Goal: Information Seeking & Learning: Learn about a topic

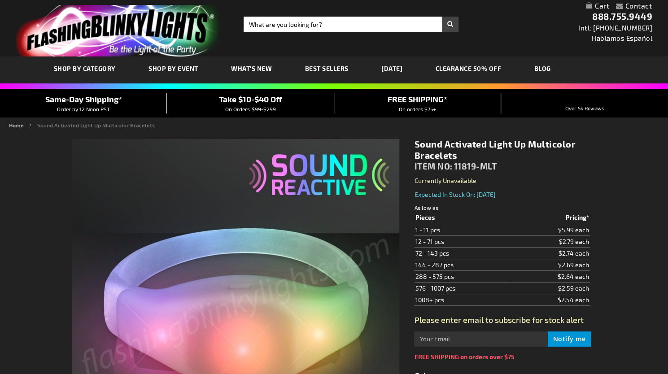
type input "5659"
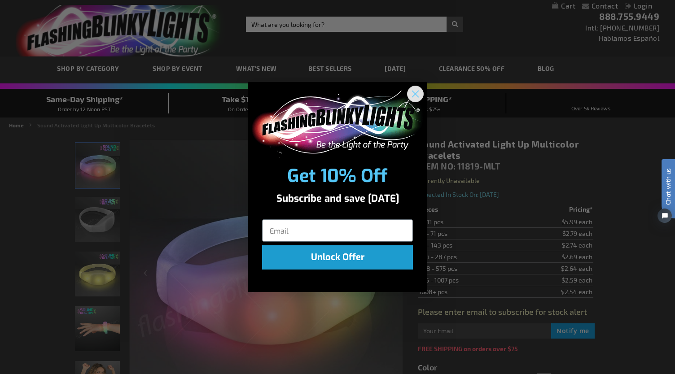
click at [416, 96] on circle "Close dialog" at bounding box center [415, 93] width 15 height 15
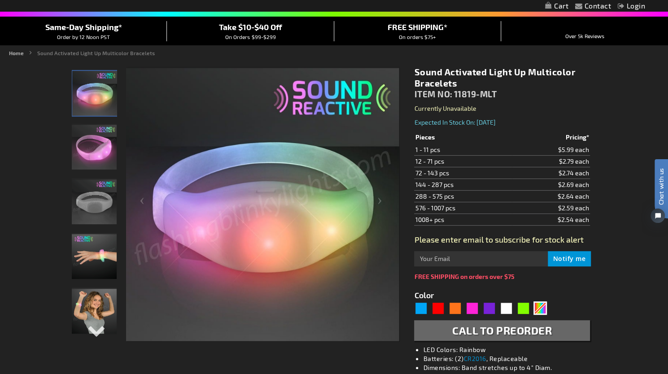
scroll to position [72, 0]
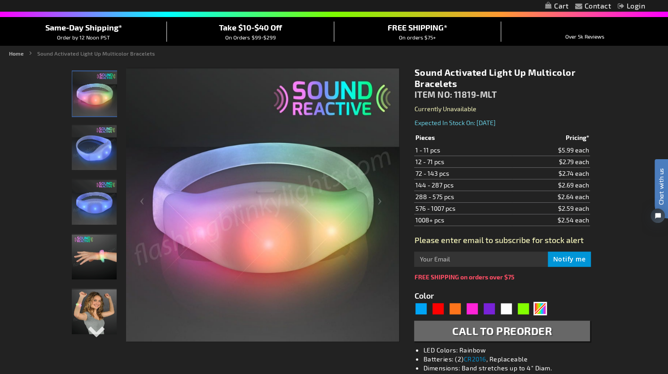
click at [107, 147] on img "Sound Activated Light Up Multicolor Bracelets" at bounding box center [94, 147] width 45 height 45
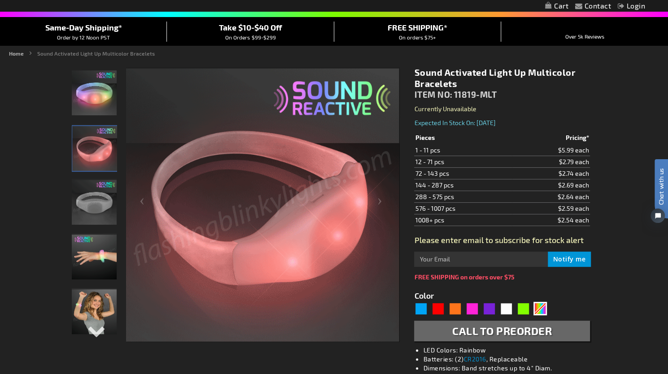
click at [94, 213] on img "Sound Activated Light Up Multicolor Bracelets" at bounding box center [94, 202] width 45 height 45
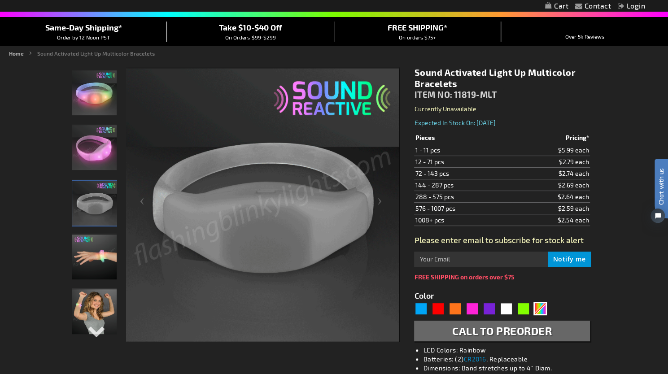
click at [92, 258] on img "Sound Activated Light Up Multicolor Bracelets" at bounding box center [94, 257] width 45 height 45
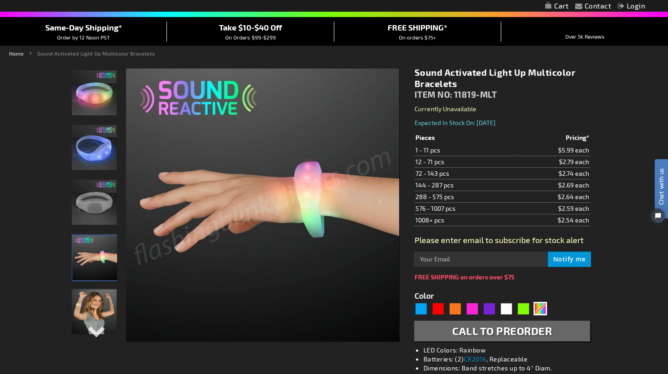
click at [94, 314] on img "Sound Activated Light Up Multicolor Bracelets" at bounding box center [94, 311] width 45 height 45
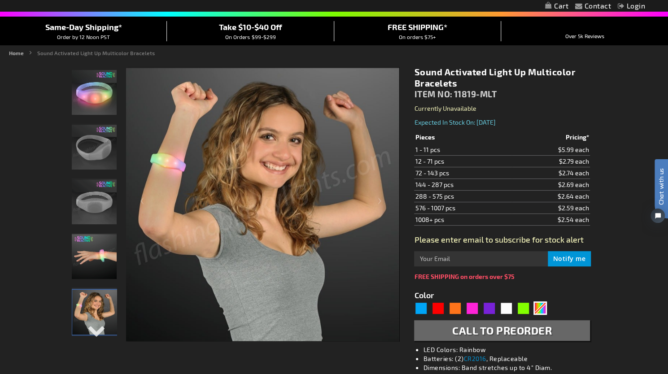
scroll to position [70, 0]
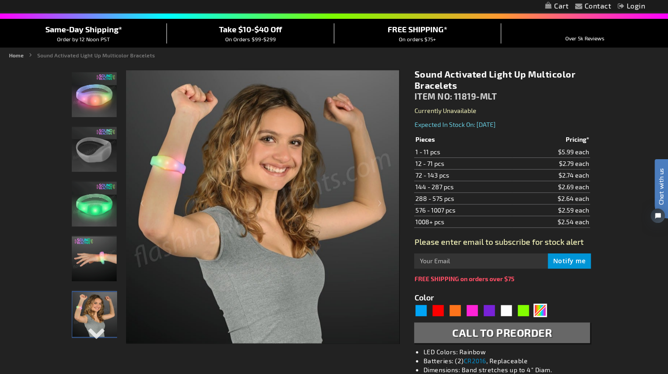
click at [109, 256] on img "Sound Activated Light Up Multicolor Bracelets" at bounding box center [94, 258] width 45 height 45
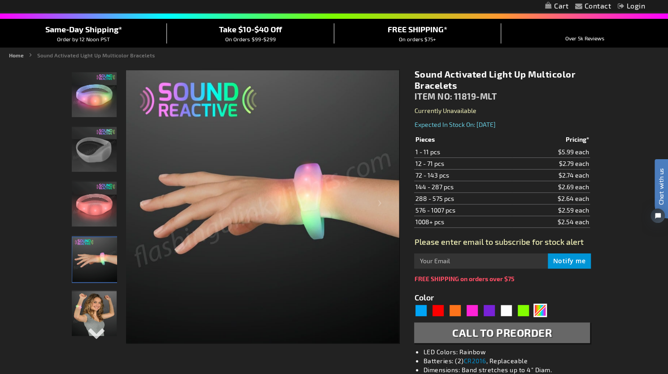
click at [95, 148] on img "Sound Activated Light Up Multicolor Bracelets" at bounding box center [94, 149] width 45 height 45
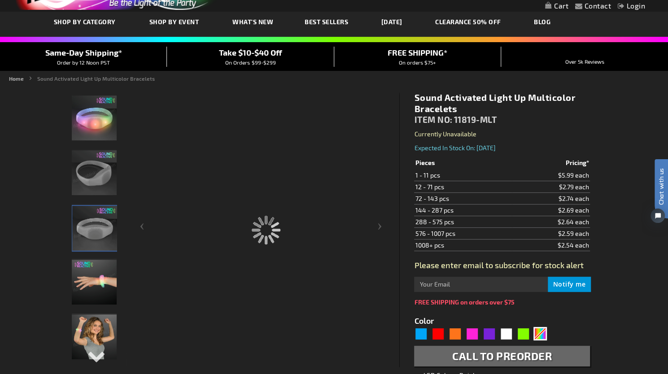
scroll to position [37, 0]
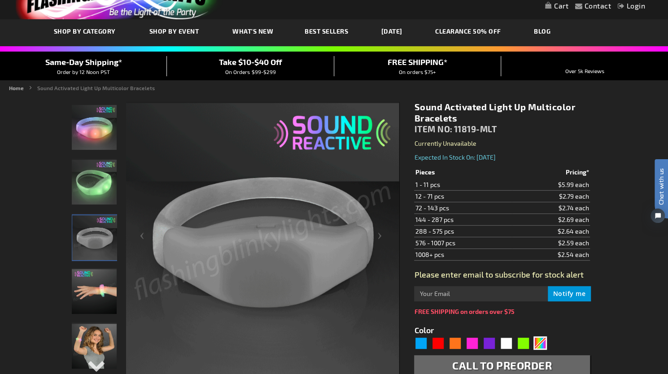
click at [379, 233] on div "Next" at bounding box center [381, 240] width 36 height 276
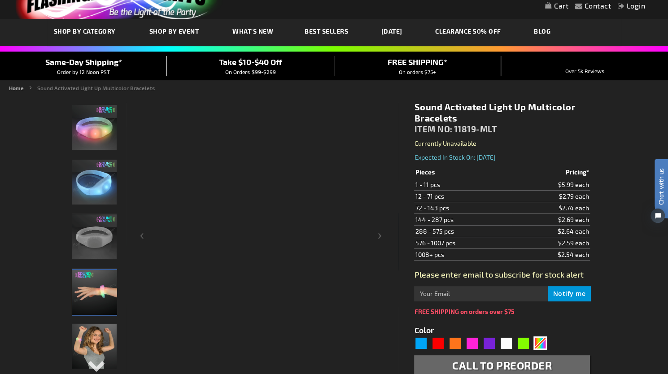
click at [380, 237] on div "Next" at bounding box center [381, 240] width 36 height 276
click at [380, 240] on div "Next" at bounding box center [381, 240] width 36 height 276
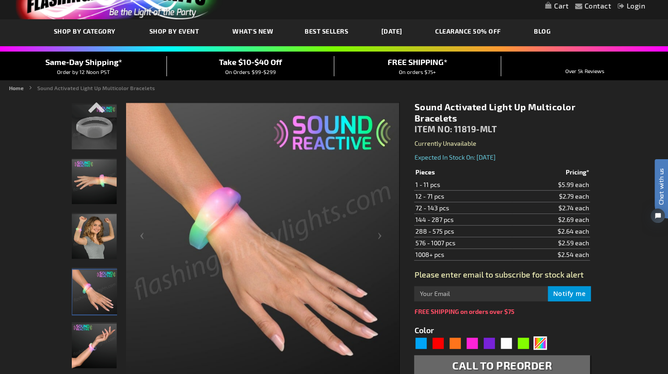
scroll to position [0, 0]
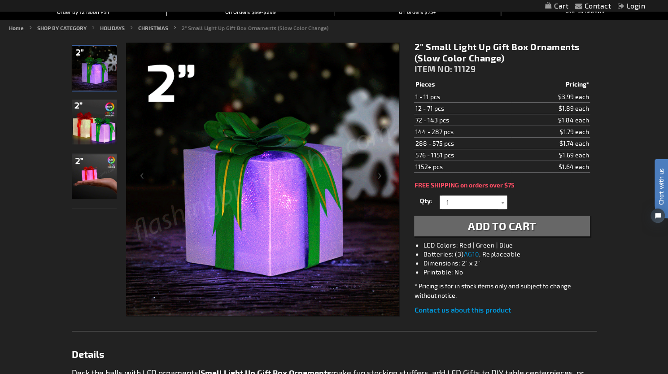
click at [127, 178] on div "Previous" at bounding box center [144, 180] width 36 height 276
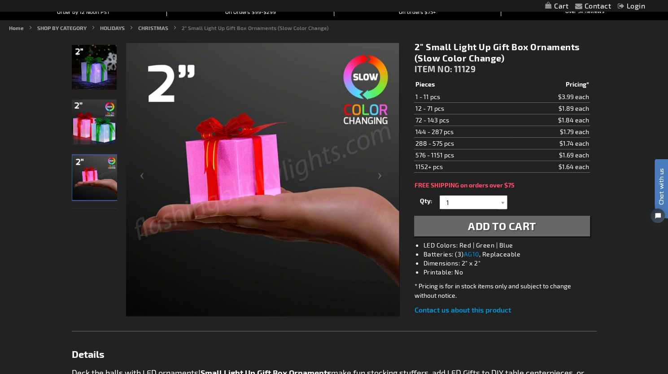
click at [100, 127] on img at bounding box center [94, 122] width 45 height 45
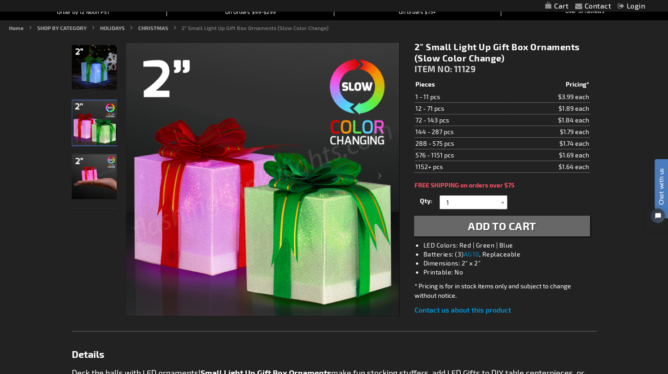
click at [109, 60] on img at bounding box center [94, 67] width 45 height 45
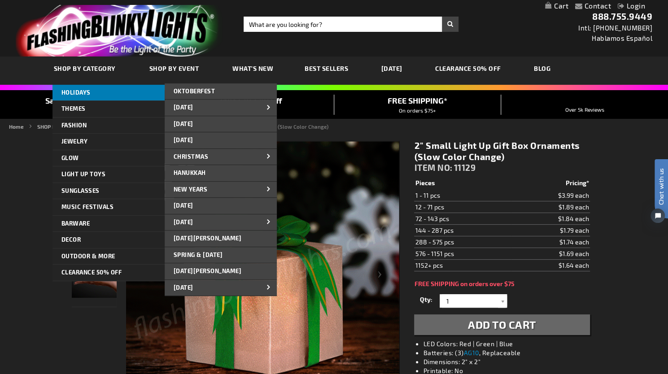
click at [114, 98] on link "HOLIDAYS" at bounding box center [109, 93] width 112 height 16
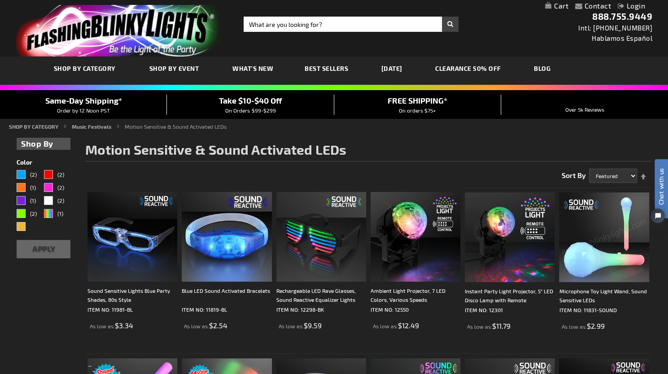
click at [114, 72] on span "SHOP BY CATEGORY" at bounding box center [85, 69] width 62 height 8
click at [58, 20] on img "store logo" at bounding box center [120, 31] width 208 height 52
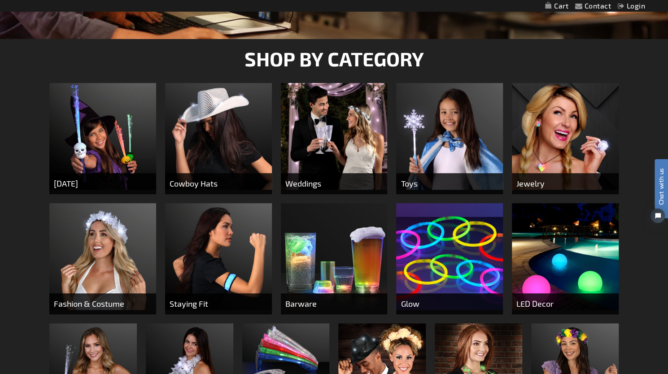
scroll to position [309, 0]
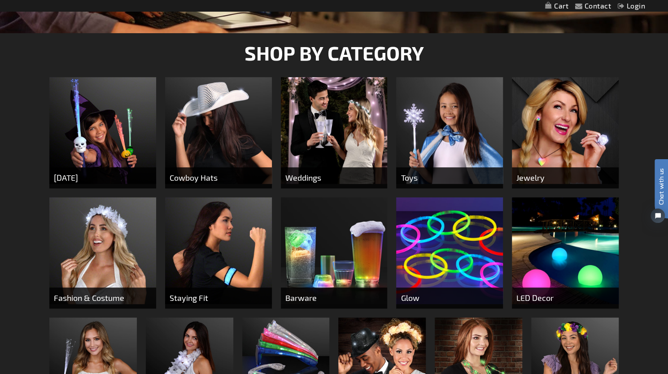
click at [345, 249] on img at bounding box center [334, 250] width 107 height 107
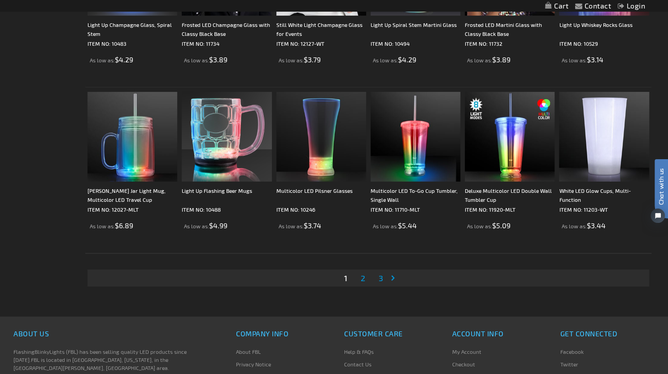
scroll to position [1689, 0]
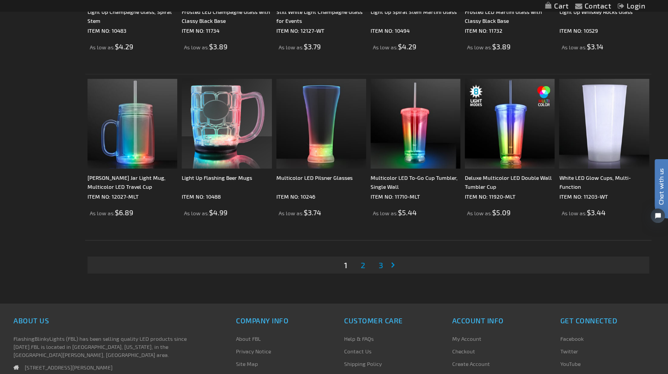
click at [363, 264] on span "2" at bounding box center [362, 265] width 4 height 10
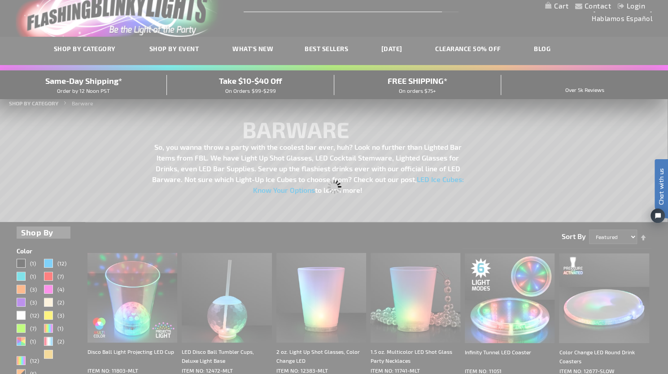
scroll to position [9, 0]
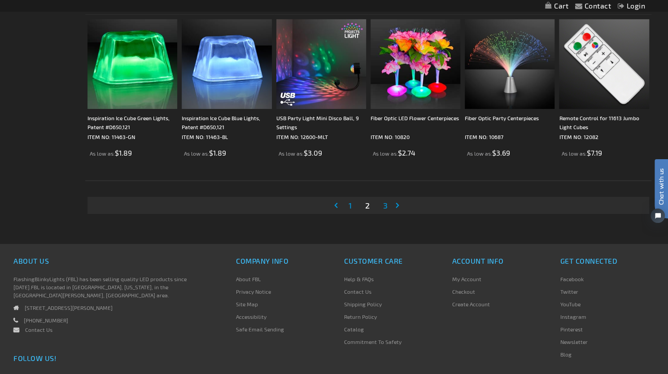
scroll to position [1748, 0]
click at [385, 206] on span "3" at bounding box center [385, 206] width 4 height 10
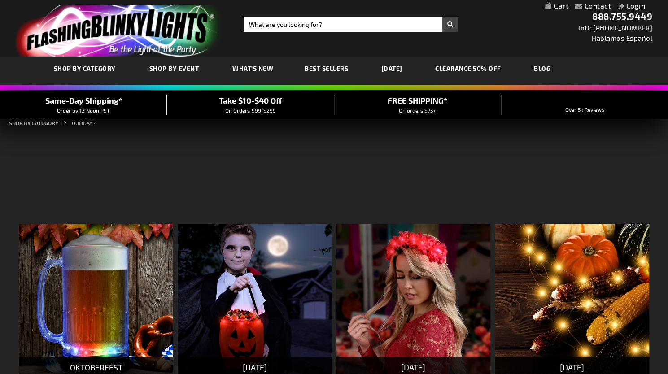
click at [108, 66] on span "SHOP BY CATEGORY" at bounding box center [85, 69] width 62 height 8
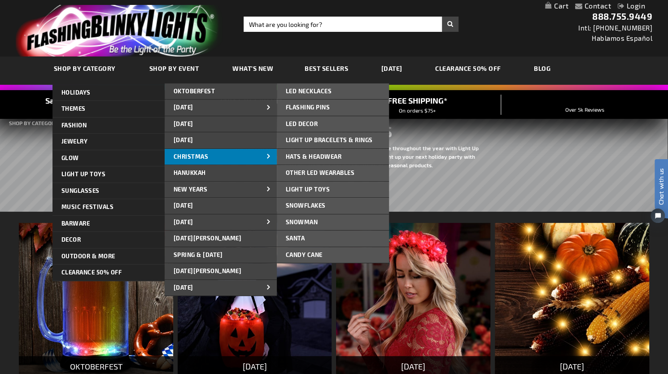
click at [214, 153] on link "CHRISTMAS" at bounding box center [221, 157] width 112 height 16
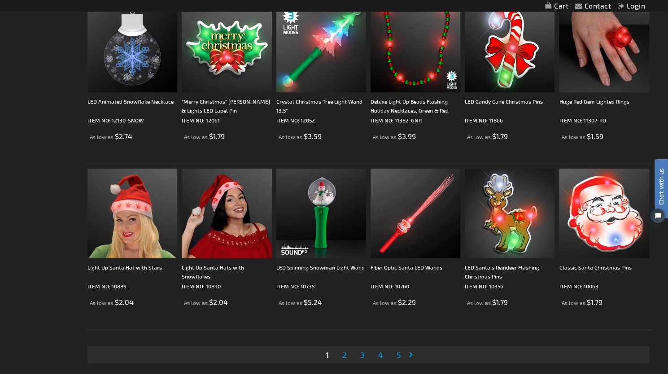
scroll to position [1680, 0]
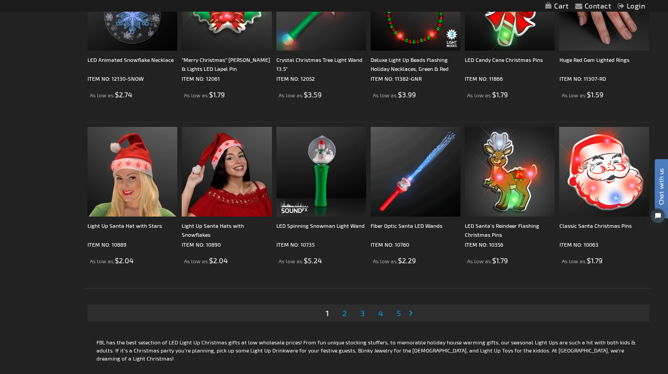
click at [348, 314] on link "Page 2" at bounding box center [345, 312] width 8 height 13
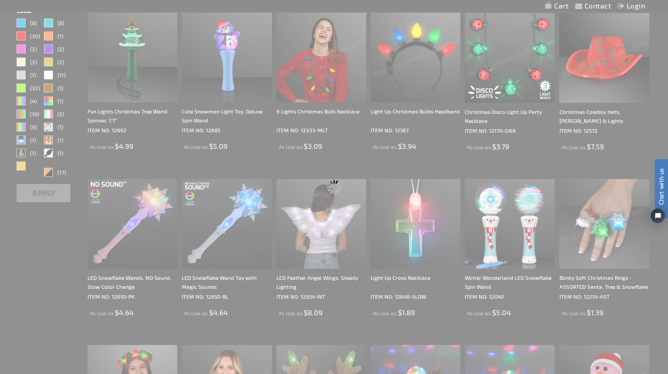
scroll to position [100, 0]
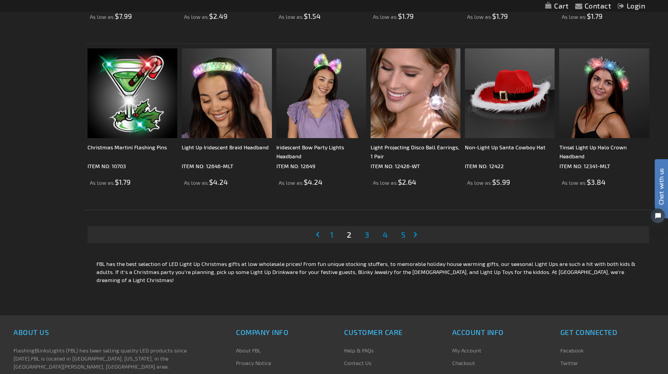
scroll to position [1848, 0]
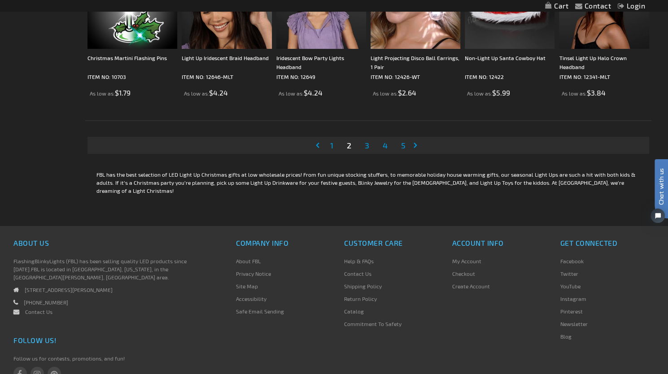
click at [470, 246] on div "Company Info About FBL Privacy Notice Site Map Accessibility Safe Email Sending…" at bounding box center [445, 297] width 432 height 122
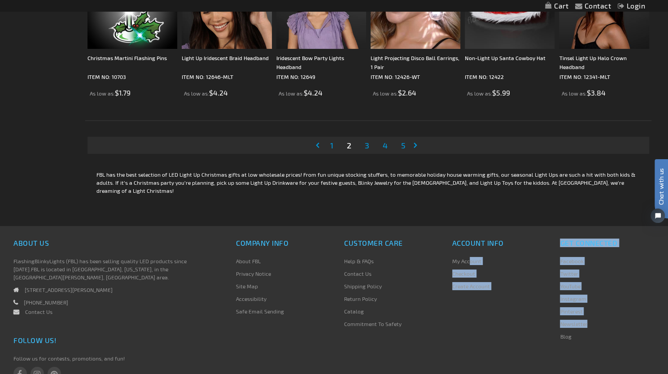
click at [367, 144] on span "3" at bounding box center [367, 145] width 4 height 10
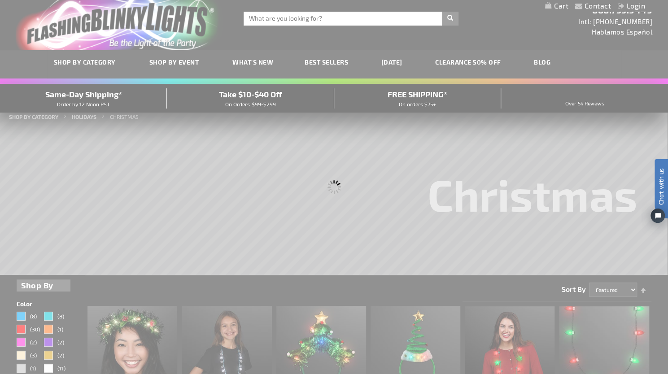
scroll to position [0, 0]
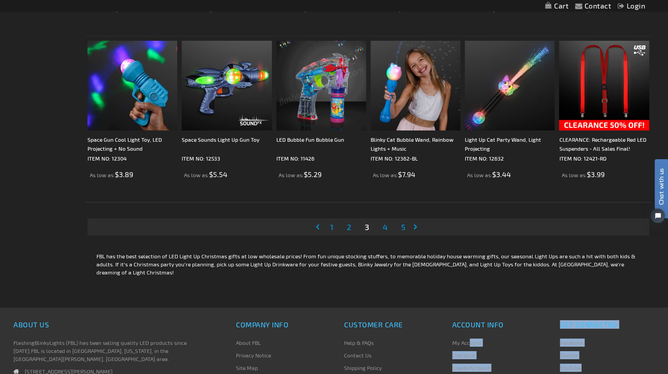
scroll to position [1743, 0]
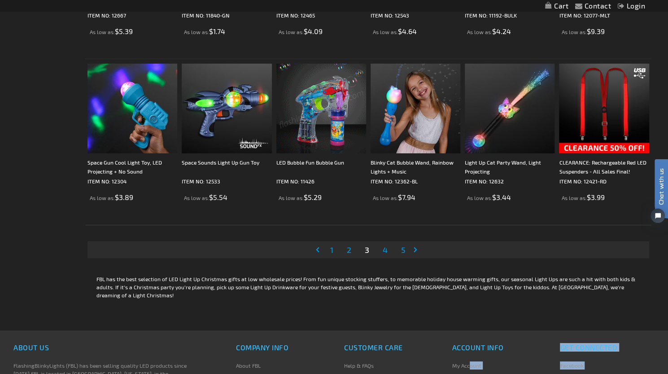
click at [389, 252] on link "Page 4" at bounding box center [385, 249] width 9 height 13
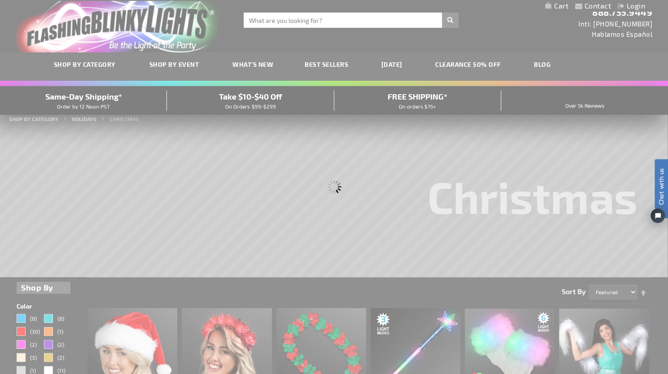
scroll to position [0, 0]
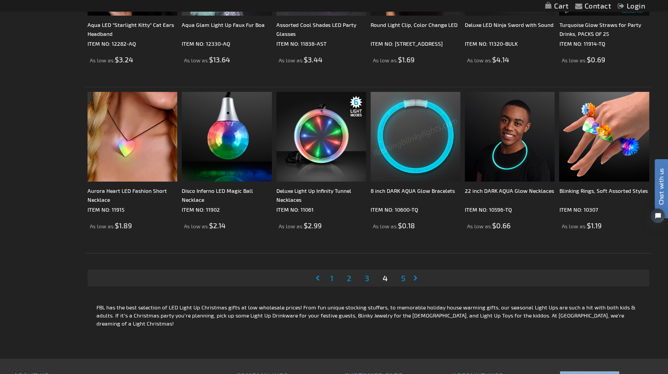
scroll to position [1711, 0]
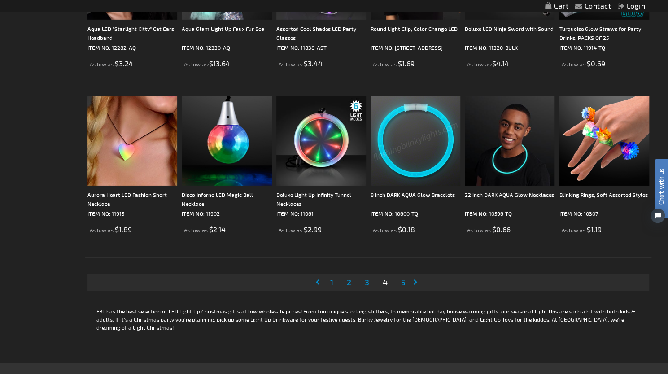
click at [402, 284] on span "5" at bounding box center [403, 282] width 4 height 10
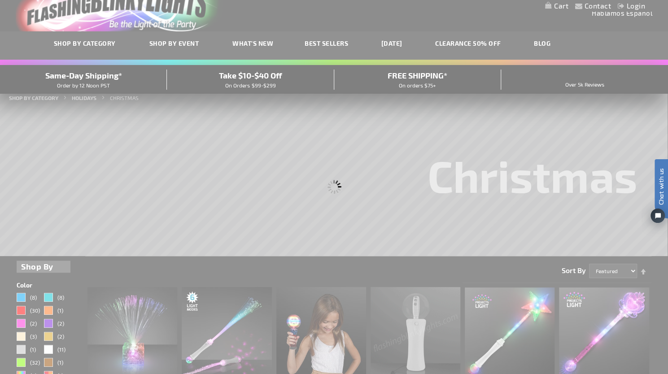
scroll to position [4, 0]
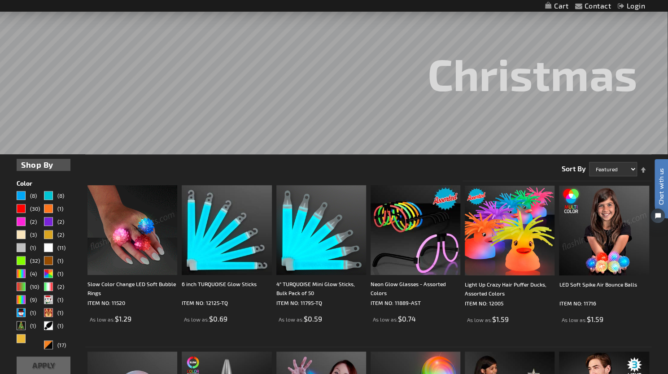
scroll to position [130, 0]
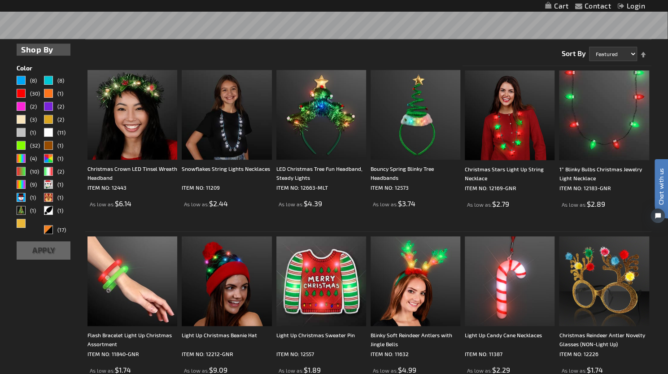
scroll to position [244, 0]
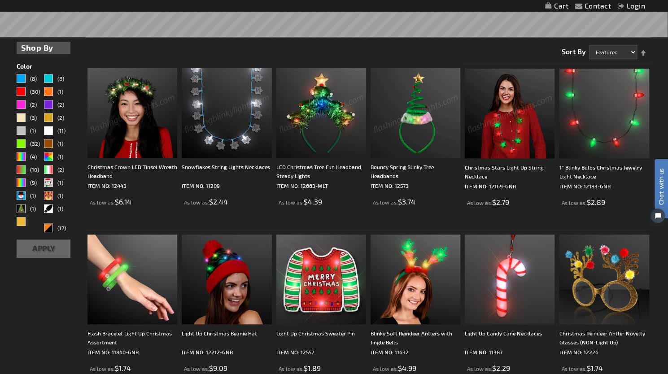
click at [132, 125] on img at bounding box center [133, 113] width 90 height 90
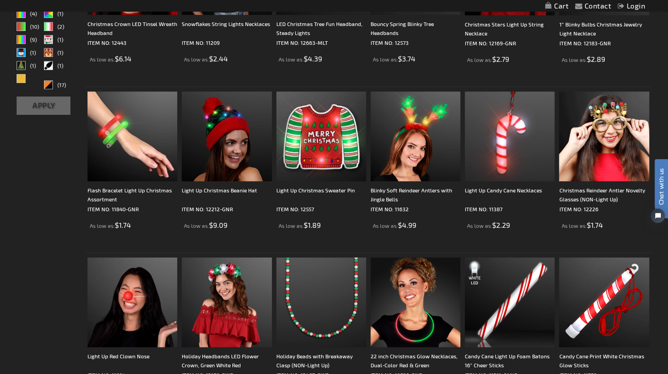
click at [616, 117] on img at bounding box center [604, 137] width 90 height 90
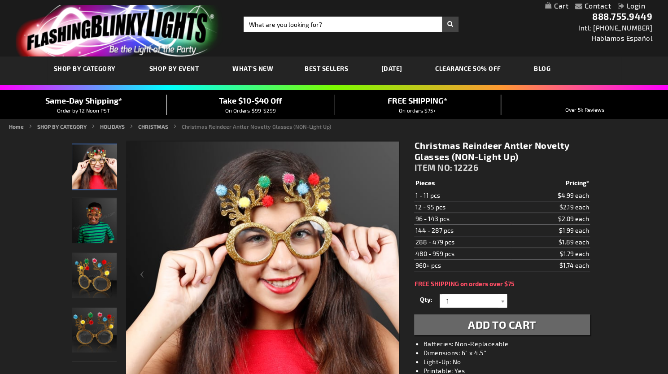
click at [102, 229] on img "Boy displaying Christmas Reindeer Antler Non Light Up Glasses" at bounding box center [94, 220] width 45 height 45
click at [96, 267] on img "Christmas Reindeer Antler Non Light Up Glasses" at bounding box center [94, 275] width 45 height 45
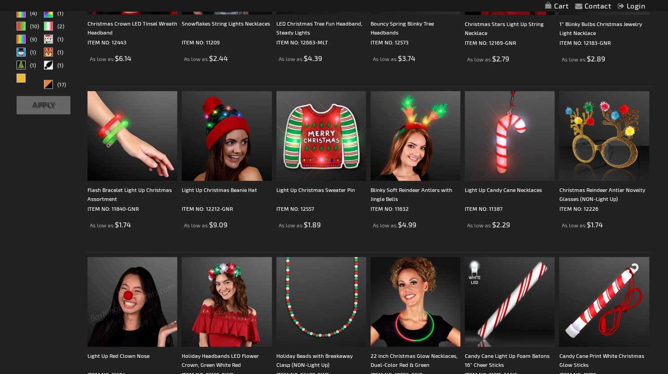
scroll to position [388, 0]
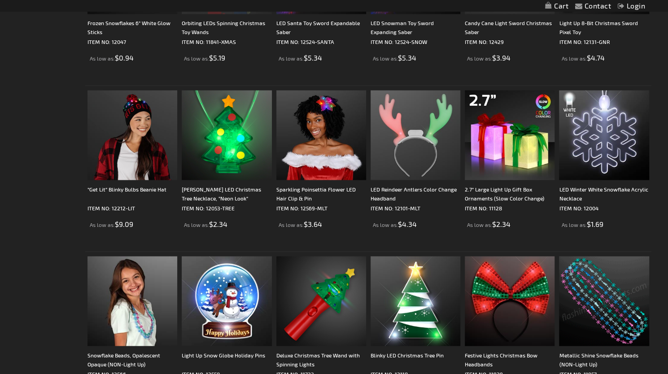
scroll to position [877, 0]
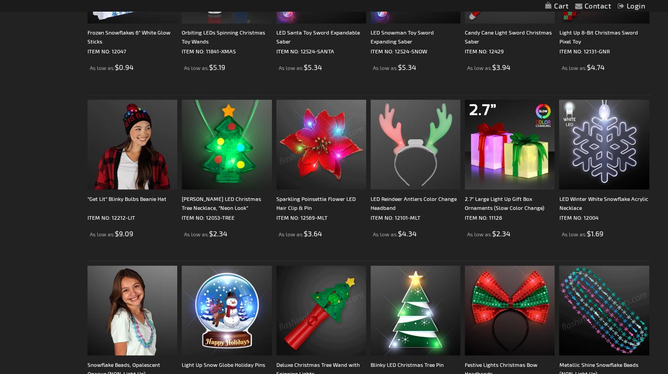
click at [324, 135] on img at bounding box center [321, 145] width 90 height 90
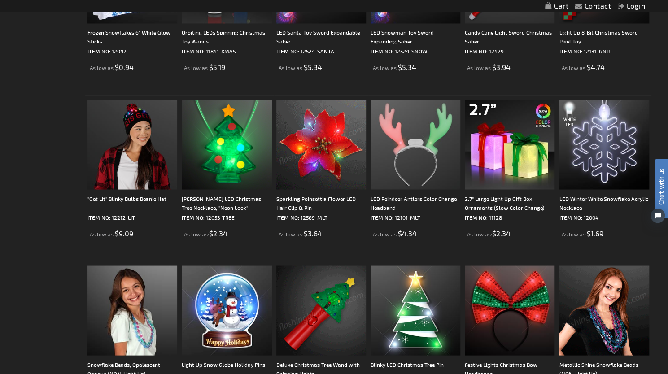
scroll to position [0, 0]
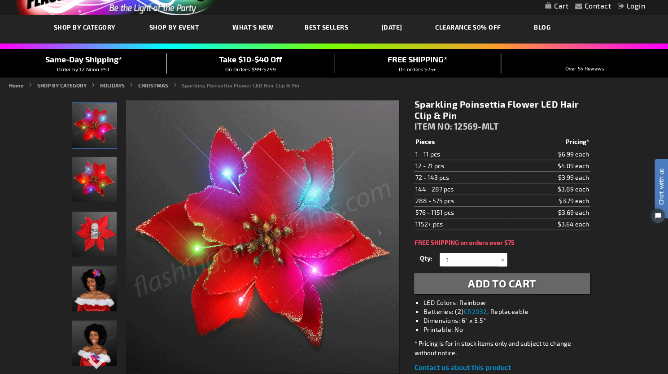
scroll to position [42, 0]
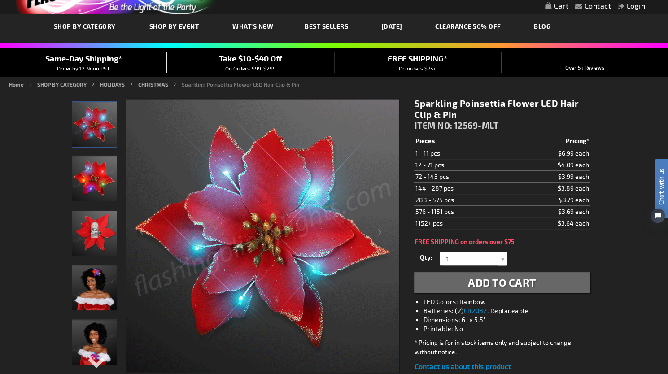
click at [80, 283] on img "Woman wearing Sparkling Poinsettia Flower LED Hair Clip & Pin" at bounding box center [94, 288] width 45 height 45
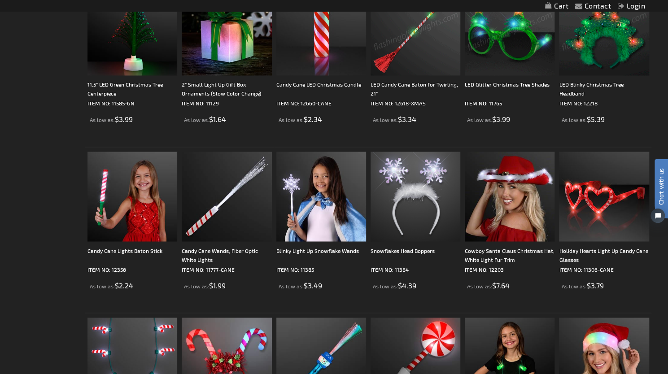
scroll to position [829, 0]
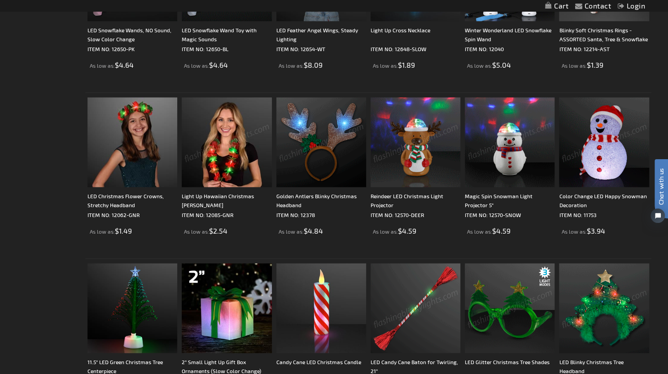
drag, startPoint x: 670, startPoint y: 116, endPoint x: 23, endPoint y: 4, distance: 656.3
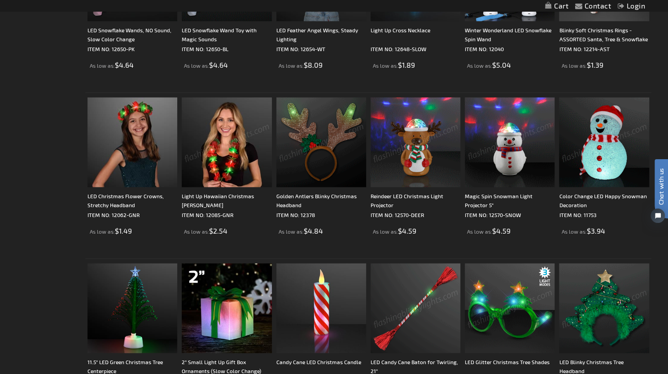
scroll to position [546, 0]
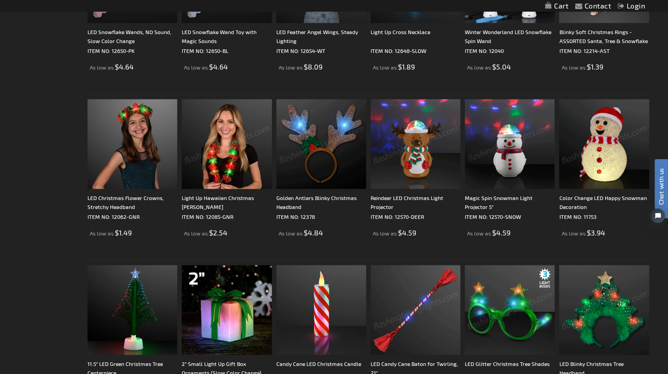
click at [415, 141] on img at bounding box center [416, 144] width 90 height 90
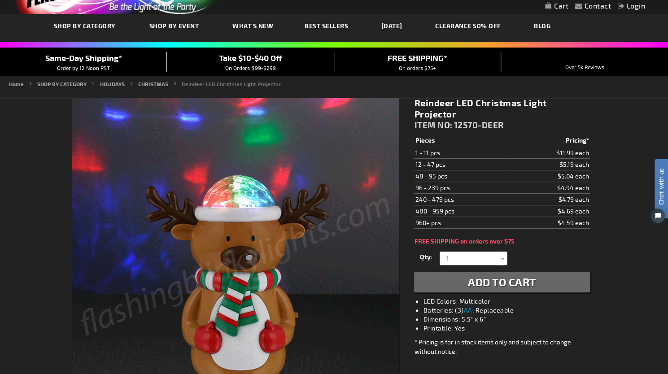
drag, startPoint x: 670, startPoint y: 136, endPoint x: 26, endPoint y: 42, distance: 651.5
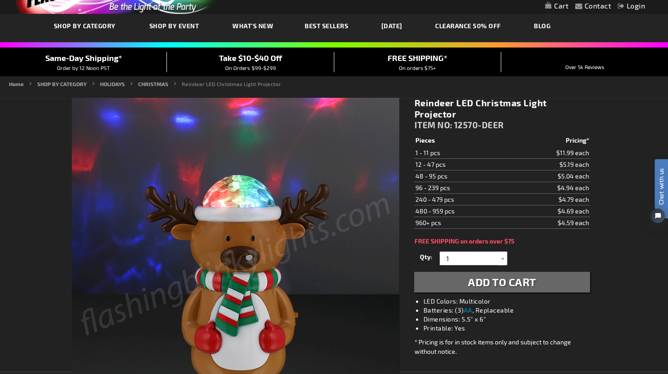
scroll to position [43, 0]
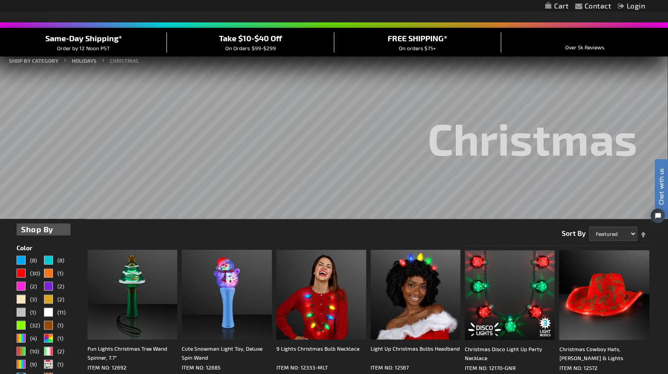
scroll to position [244, 0]
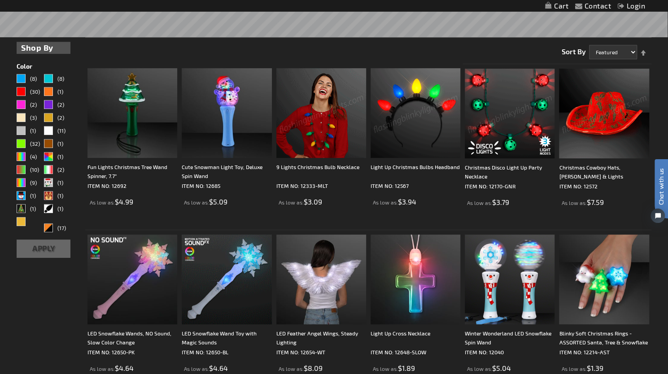
click at [403, 110] on img at bounding box center [416, 113] width 90 height 90
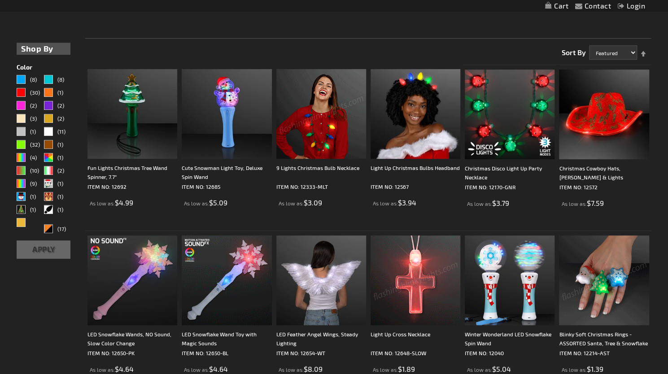
scroll to position [245, 0]
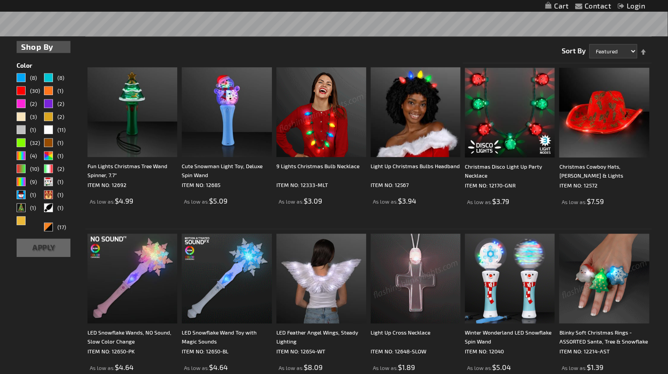
drag, startPoint x: 668, startPoint y: 66, endPoint x: 669, endPoint y: 81, distance: 14.4
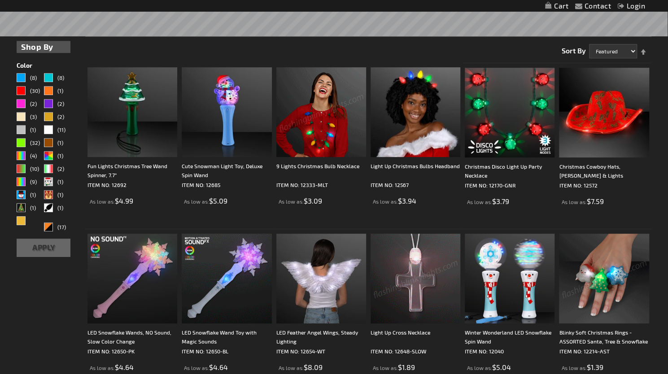
scroll to position [252, 0]
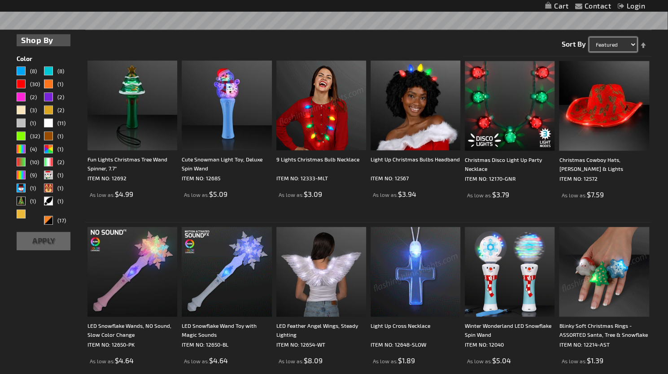
click at [621, 46] on select "Featured Name Price Best Sellers" at bounding box center [613, 44] width 48 height 14
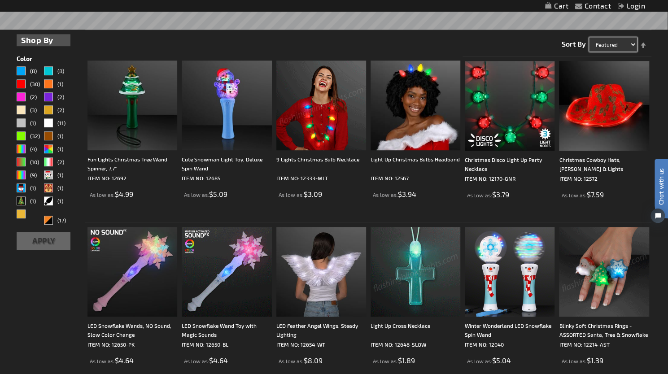
scroll to position [0, 0]
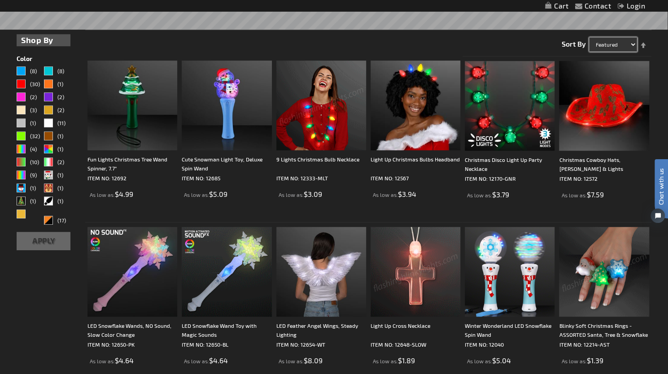
select select "price"
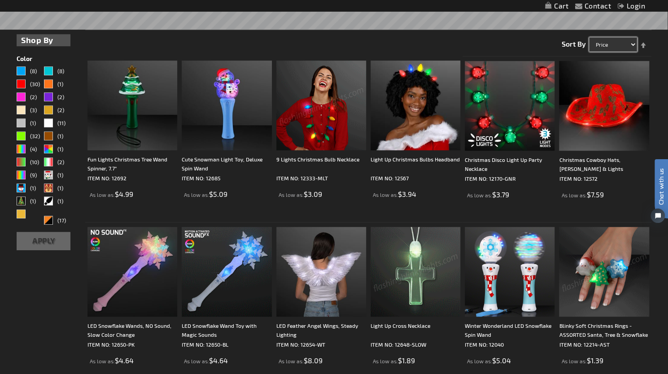
click at [589, 37] on select "Featured Name Price Best Sellers" at bounding box center [613, 44] width 48 height 14
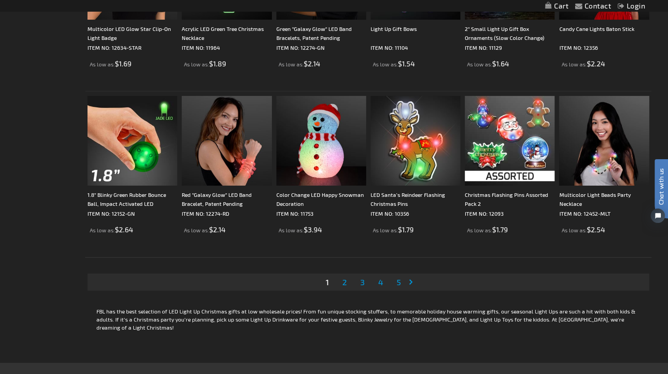
scroll to position [1713, 0]
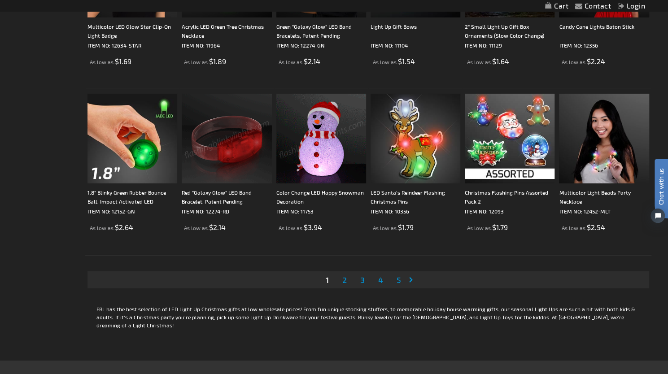
click at [341, 279] on link "Page 2" at bounding box center [345, 279] width 8 height 13
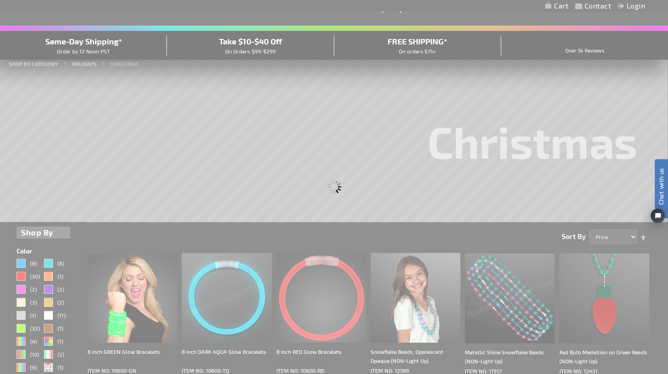
scroll to position [22, 0]
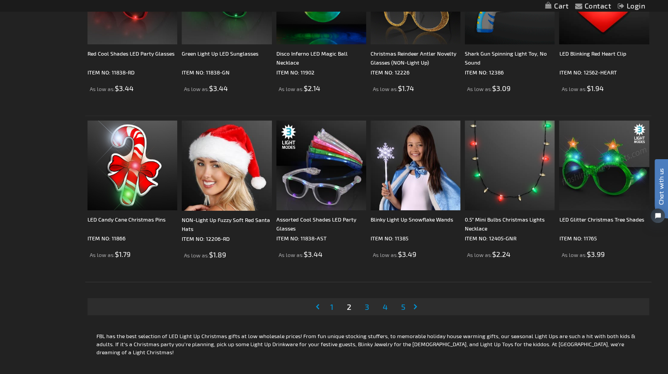
scroll to position [1667, 0]
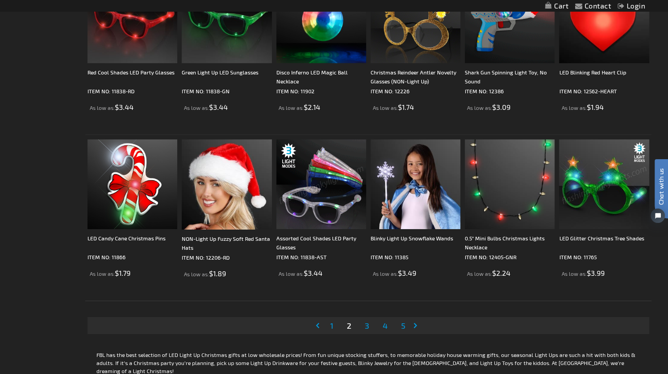
click at [366, 325] on span "3" at bounding box center [367, 326] width 4 height 10
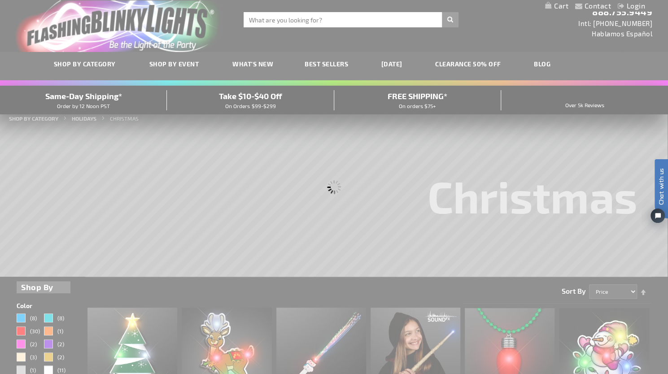
scroll to position [0, 0]
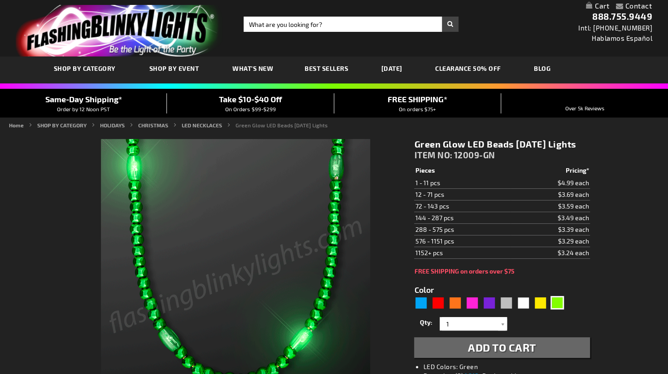
scroll to position [101, 0]
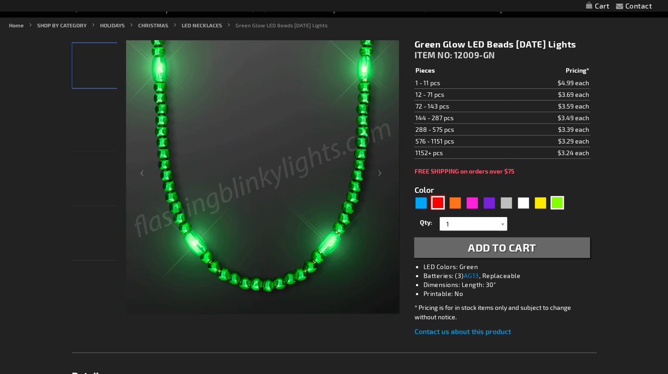
click at [438, 210] on div "Red" at bounding box center [437, 202] width 13 height 13
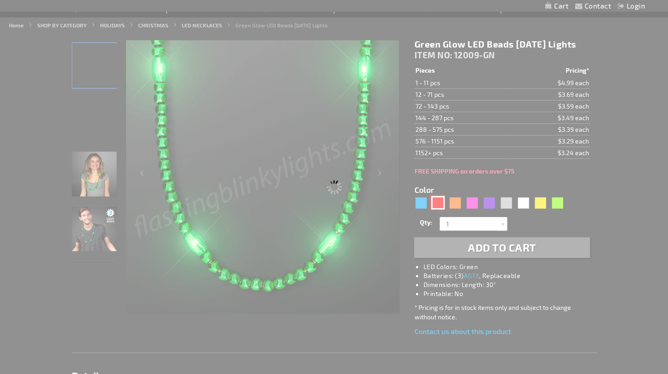
type input "5641"
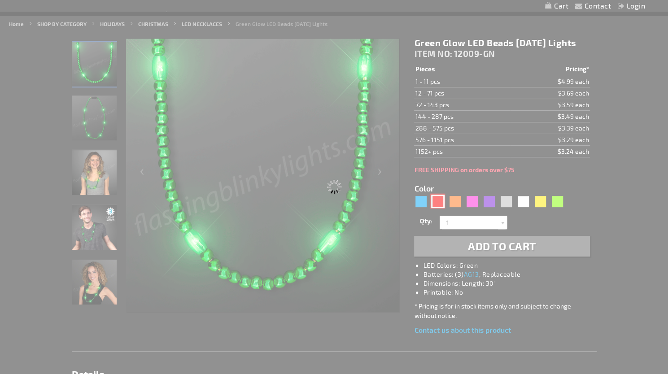
select select
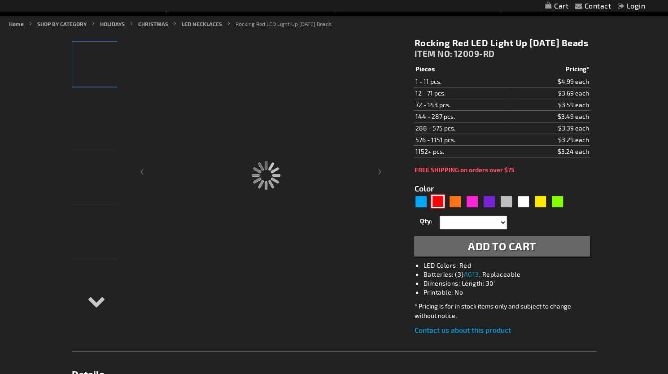
type input "12009-RD"
type input "Customize - Rocking Red LED Light Up Mardi Gras Beads - ITEM NO: 12009-RD"
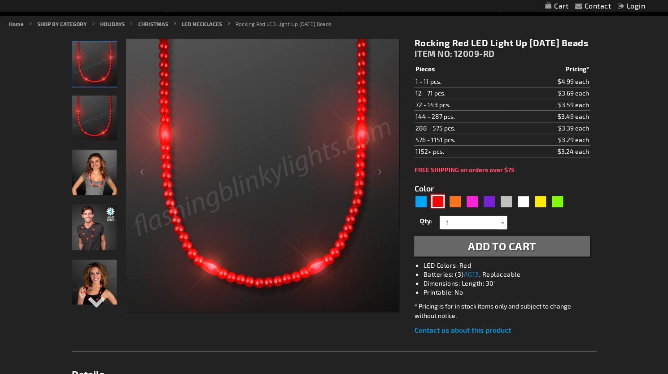
click at [81, 136] on img at bounding box center [94, 118] width 45 height 45
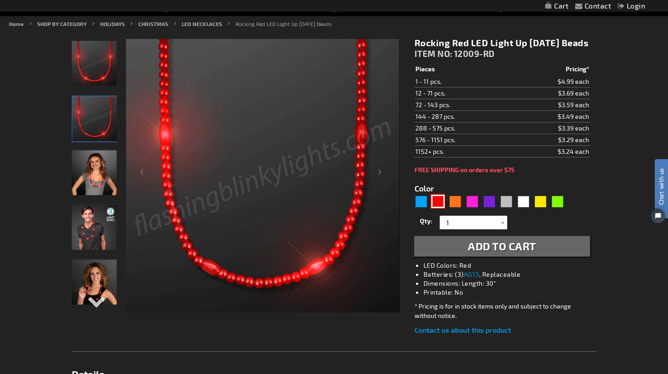
click at [94, 170] on img at bounding box center [94, 172] width 45 height 45
